Goal: Check status: Check status

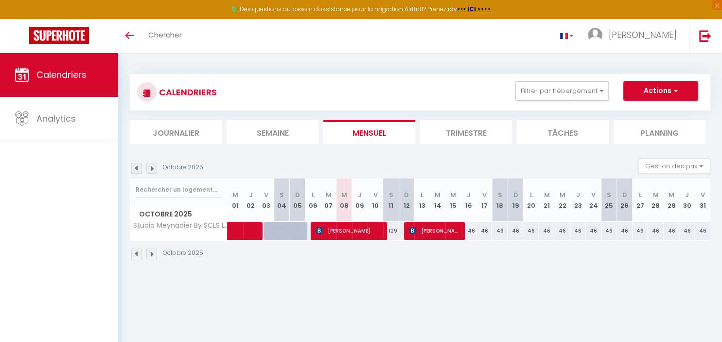
click at [458, 227] on span "[PERSON_NAME]" at bounding box center [435, 230] width 52 height 18
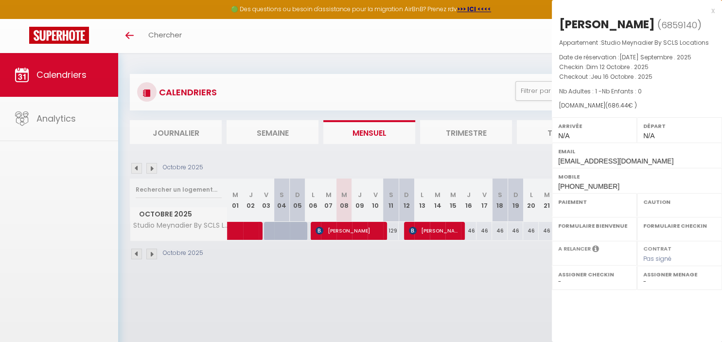
select select "OK"
select select "KO"
select select "0"
select select "1"
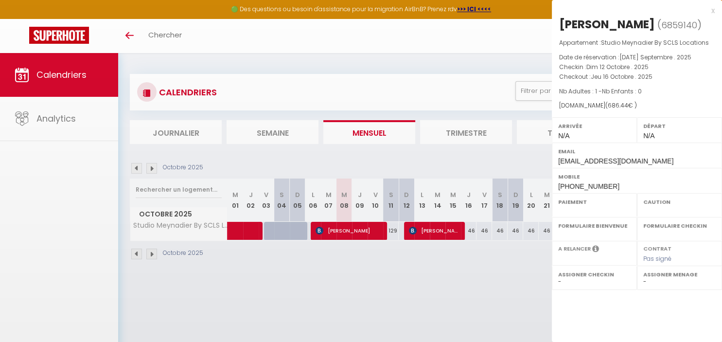
select select
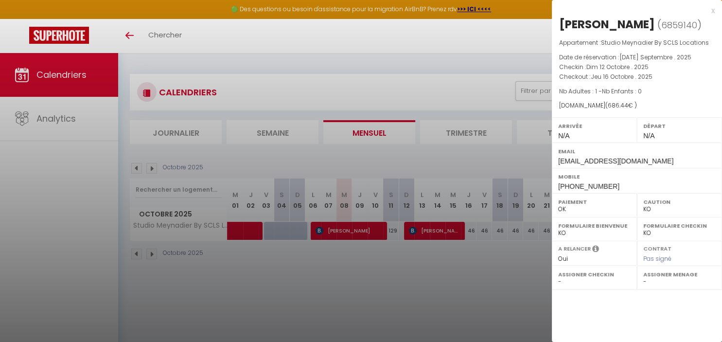
click at [444, 256] on div at bounding box center [361, 171] width 722 height 342
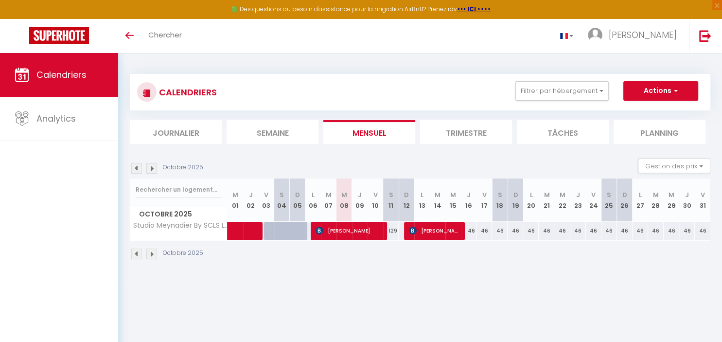
click at [151, 252] on img at bounding box center [151, 254] width 11 height 11
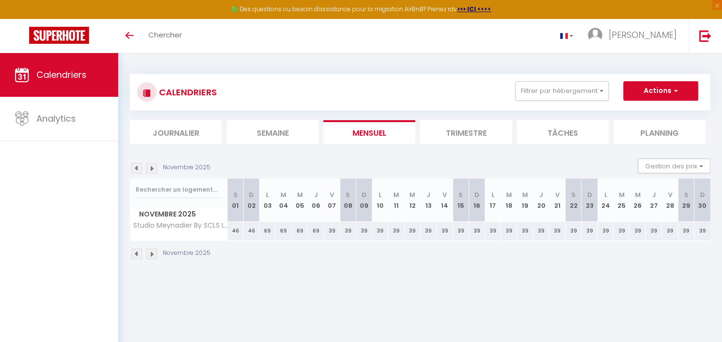
click at [137, 254] on img at bounding box center [136, 254] width 11 height 11
